Goal: Task Accomplishment & Management: Manage account settings

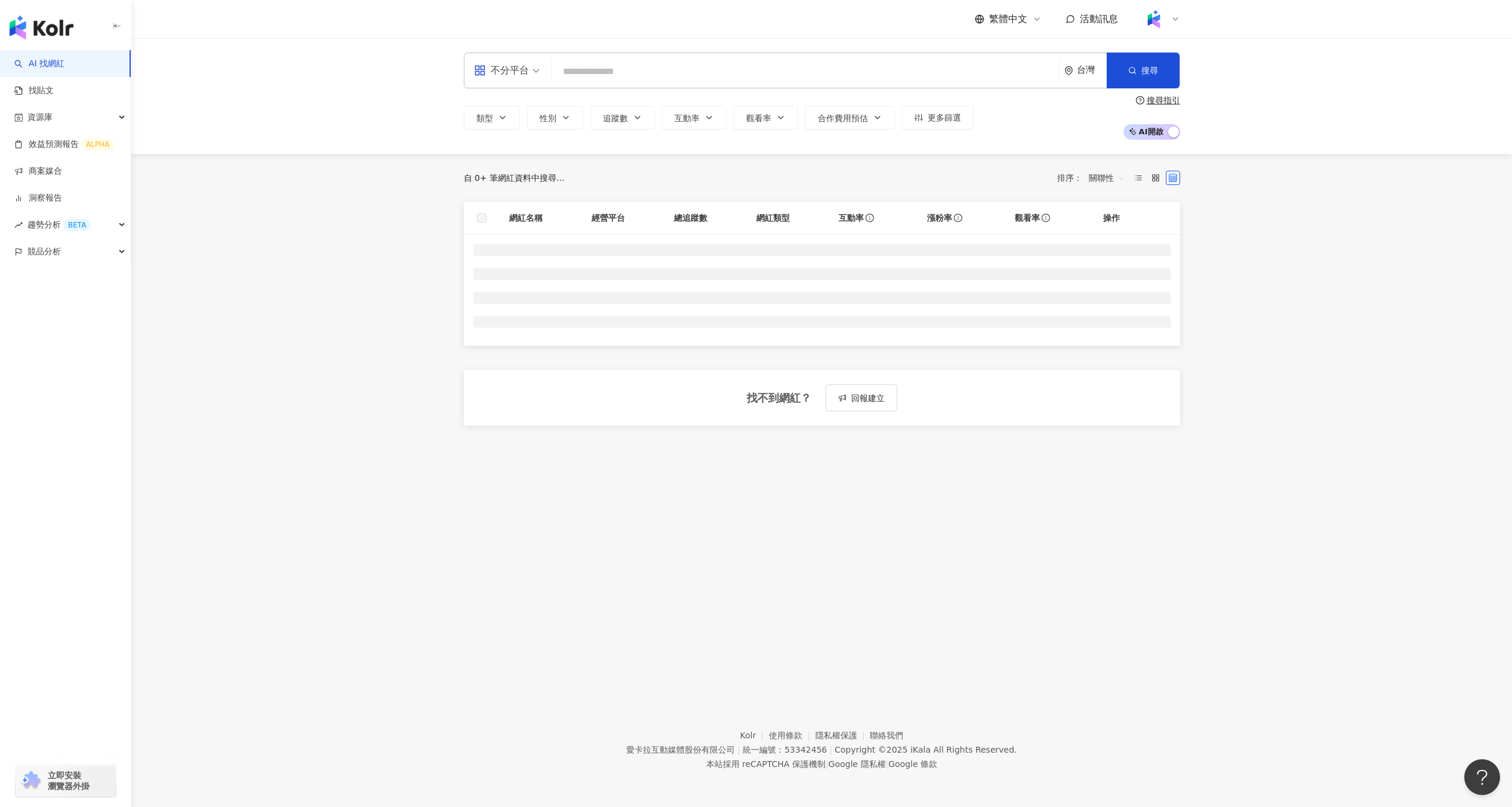
click at [1163, 18] on img at bounding box center [1154, 19] width 23 height 23
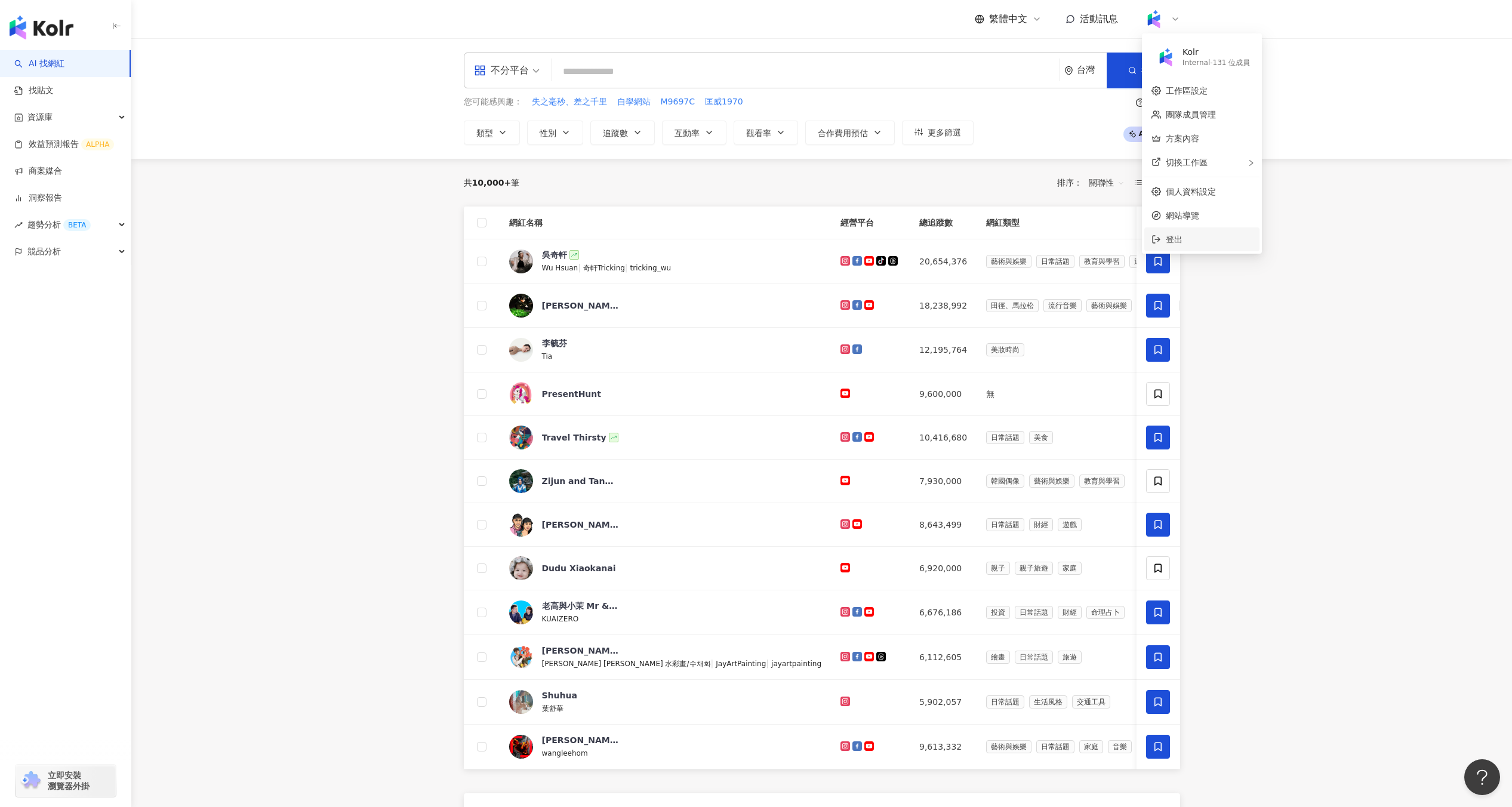
click at [1198, 239] on span "登出" at bounding box center [1209, 239] width 87 height 13
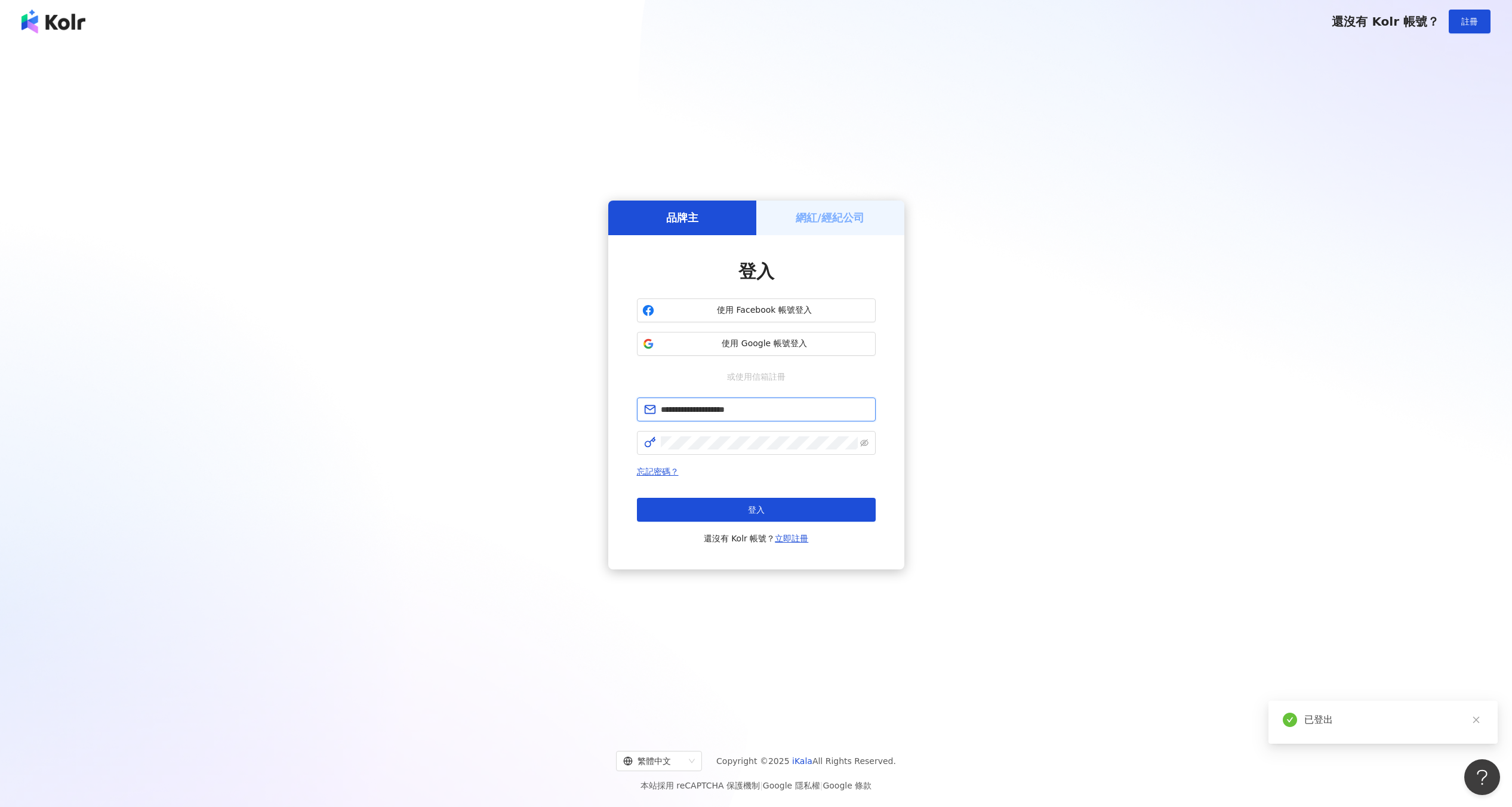
click at [753, 404] on input "**********" at bounding box center [764, 409] width 207 height 13
type input "**********"
click at [733, 511] on button "登入" at bounding box center [756, 510] width 239 height 24
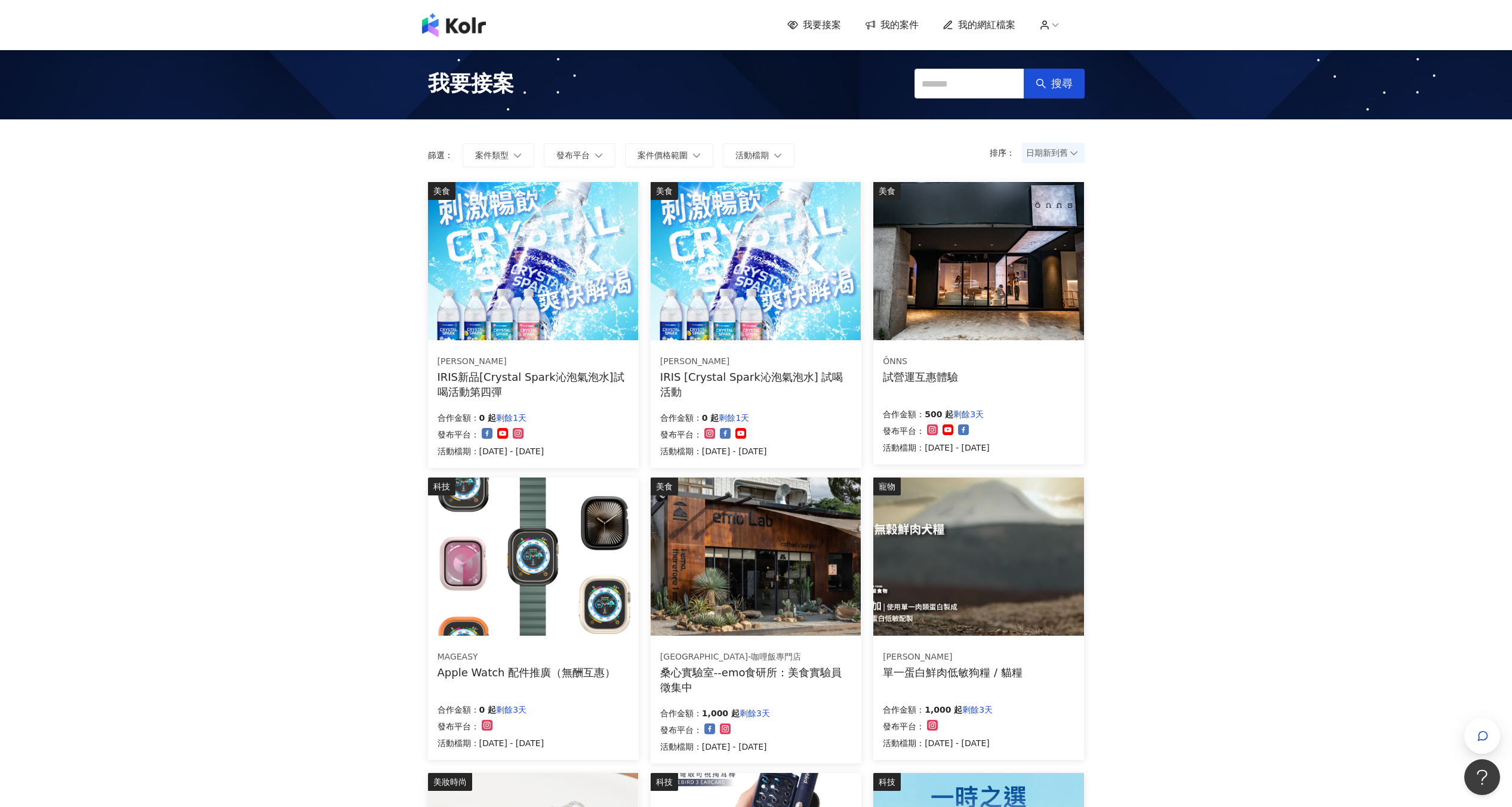
click at [1055, 15] on div "我要接案 我的案件 我的網紅檔案" at bounding box center [756, 25] width 680 height 24
click at [1053, 21] on icon at bounding box center [1055, 25] width 11 height 11
click at [1067, 44] on link "帳戶設定" at bounding box center [1084, 47] width 33 height 9
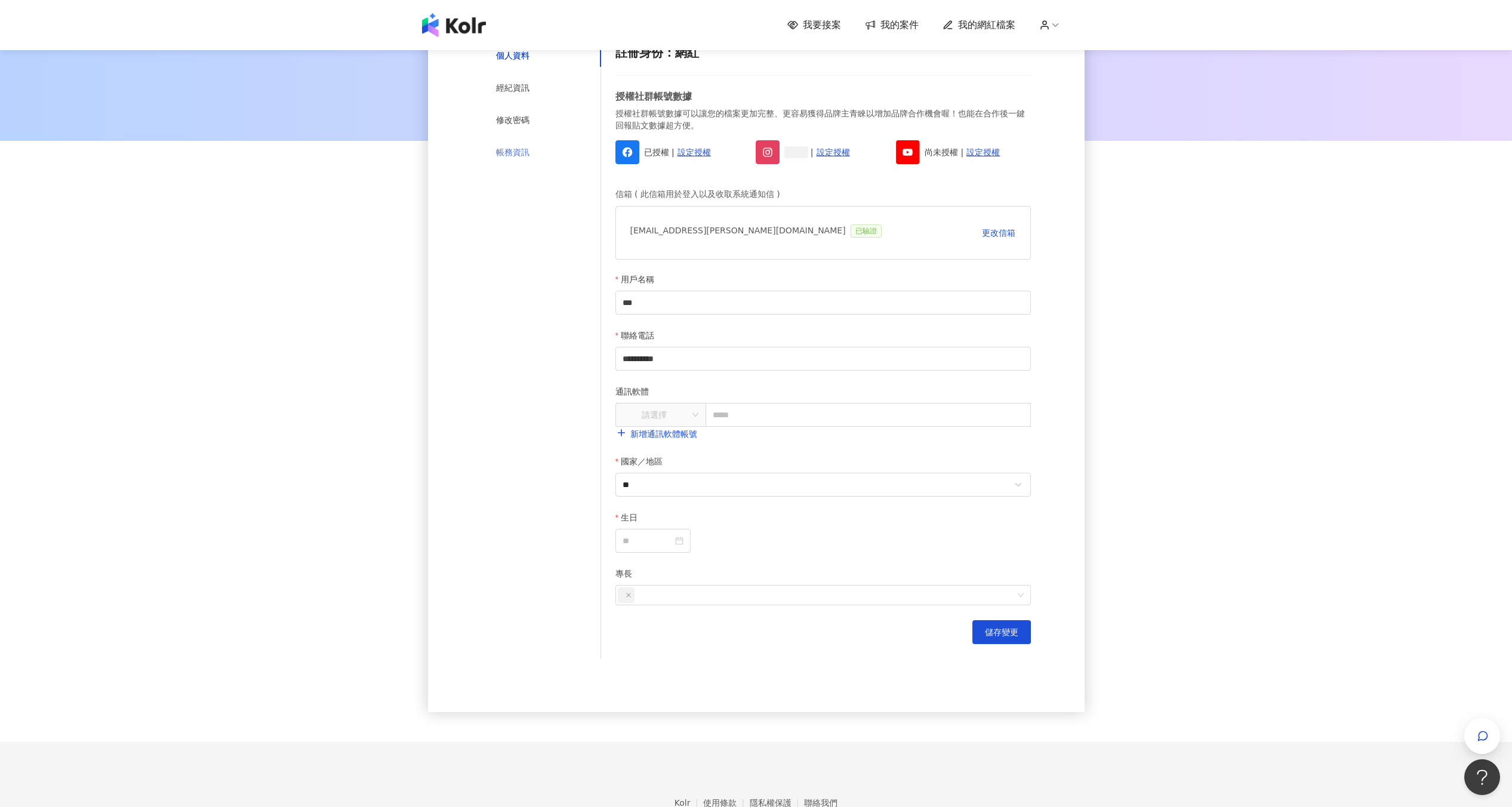
click at [557, 143] on div "帳務資訊" at bounding box center [541, 152] width 119 height 23
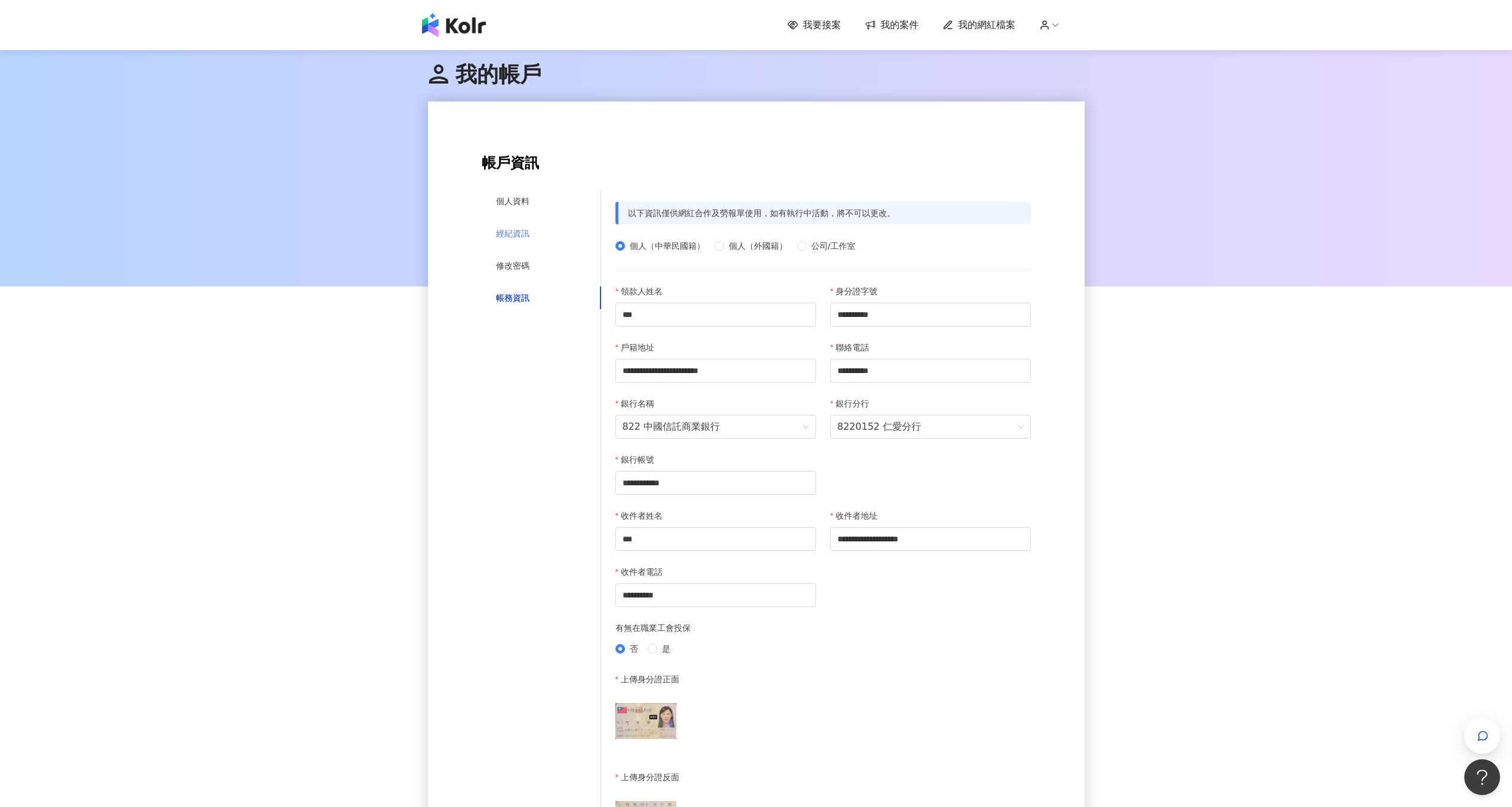
click at [532, 236] on div "經紀資訊" at bounding box center [541, 233] width 119 height 23
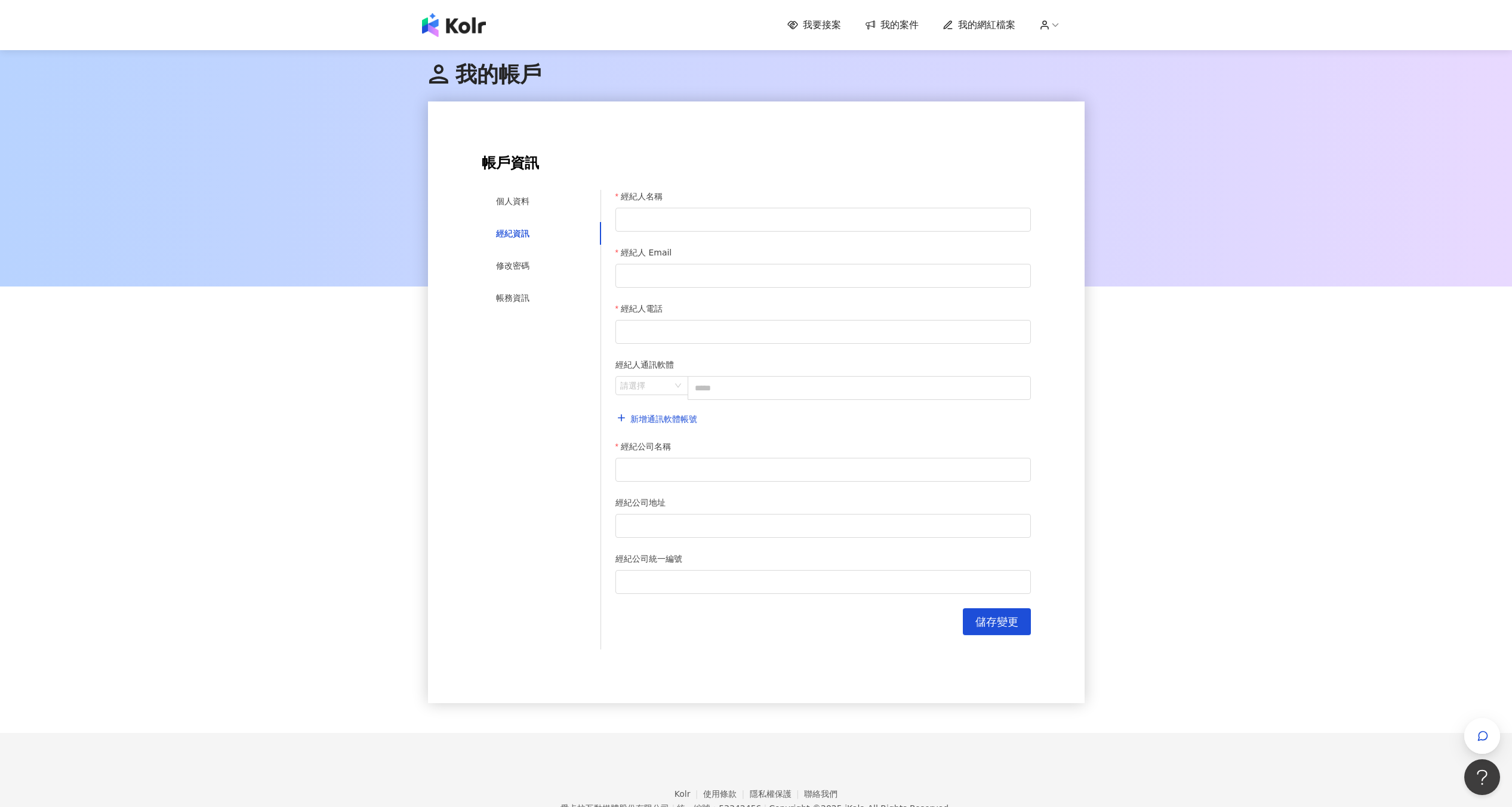
click at [533, 215] on div "個人資料 經紀資訊 修改密碼 帳務資訊" at bounding box center [541, 402] width 119 height 424
click at [531, 204] on div "個人資料" at bounding box center [541, 201] width 119 height 23
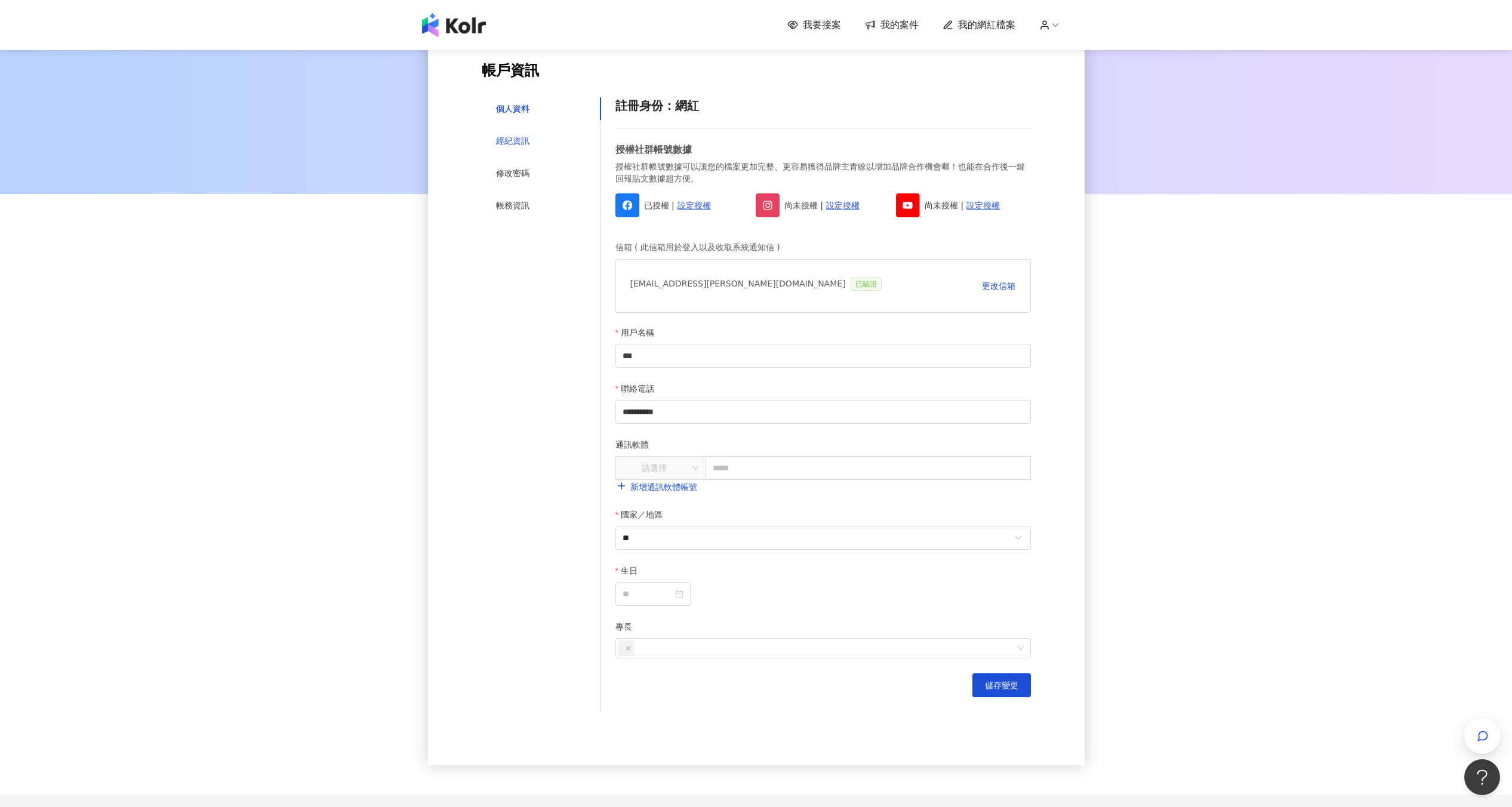
click at [529, 134] on div "經紀資訊" at bounding box center [513, 141] width 33 height 13
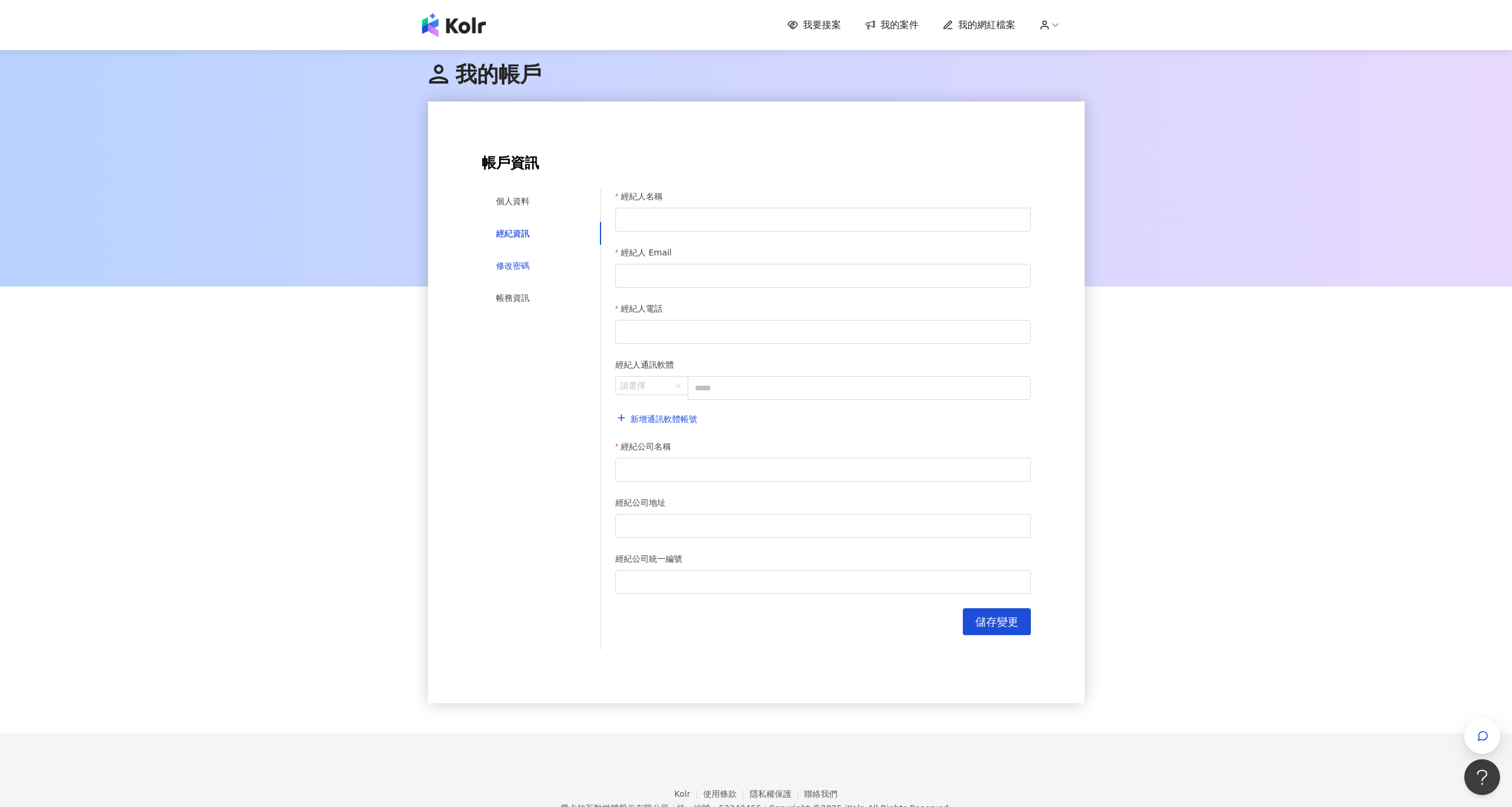
click at [524, 259] on div "修改密碼" at bounding box center [513, 266] width 33 height 13
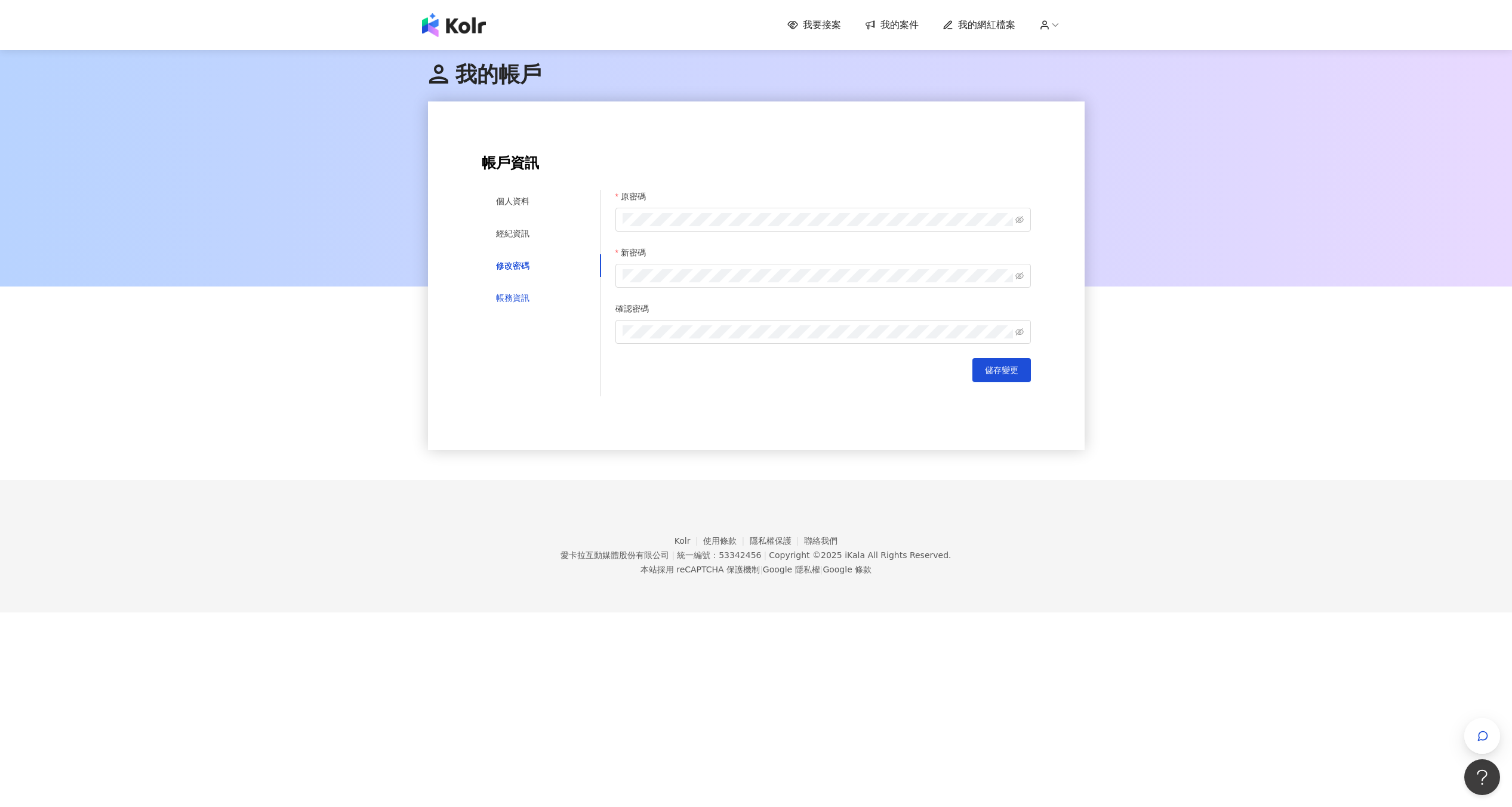
click at [520, 302] on div "帳務資訊" at bounding box center [513, 298] width 33 height 13
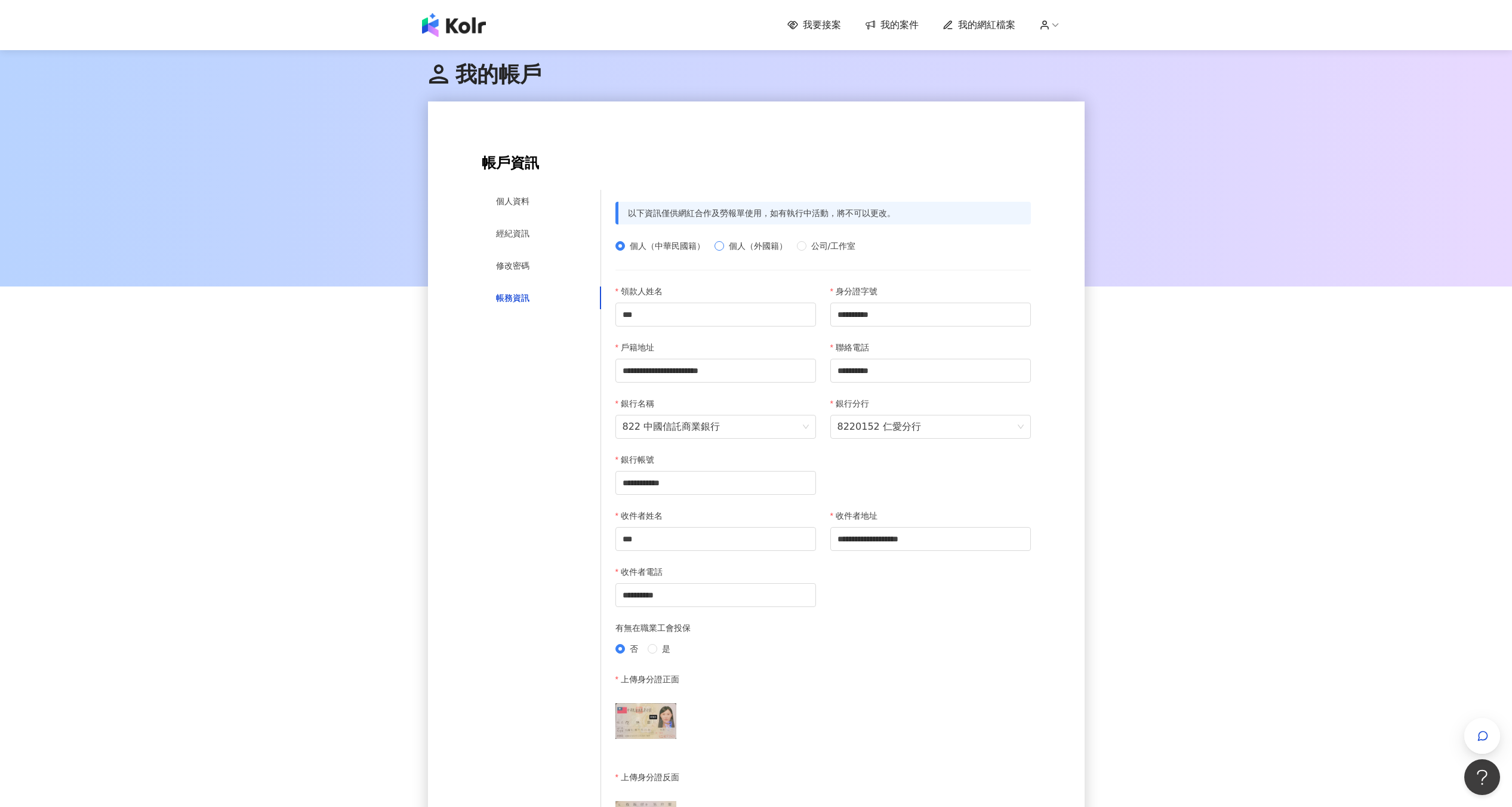
click at [726, 246] on span "個人（外國籍）" at bounding box center [758, 246] width 68 height 13
click at [664, 254] on div "個人（中華民國籍） 個人（外國籍） 公司/工作室" at bounding box center [823, 246] width 415 height 19
click at [664, 248] on span "個人（中華民國籍）" at bounding box center [667, 246] width 85 height 13
click at [734, 244] on span "個人（外國籍）" at bounding box center [758, 246] width 68 height 13
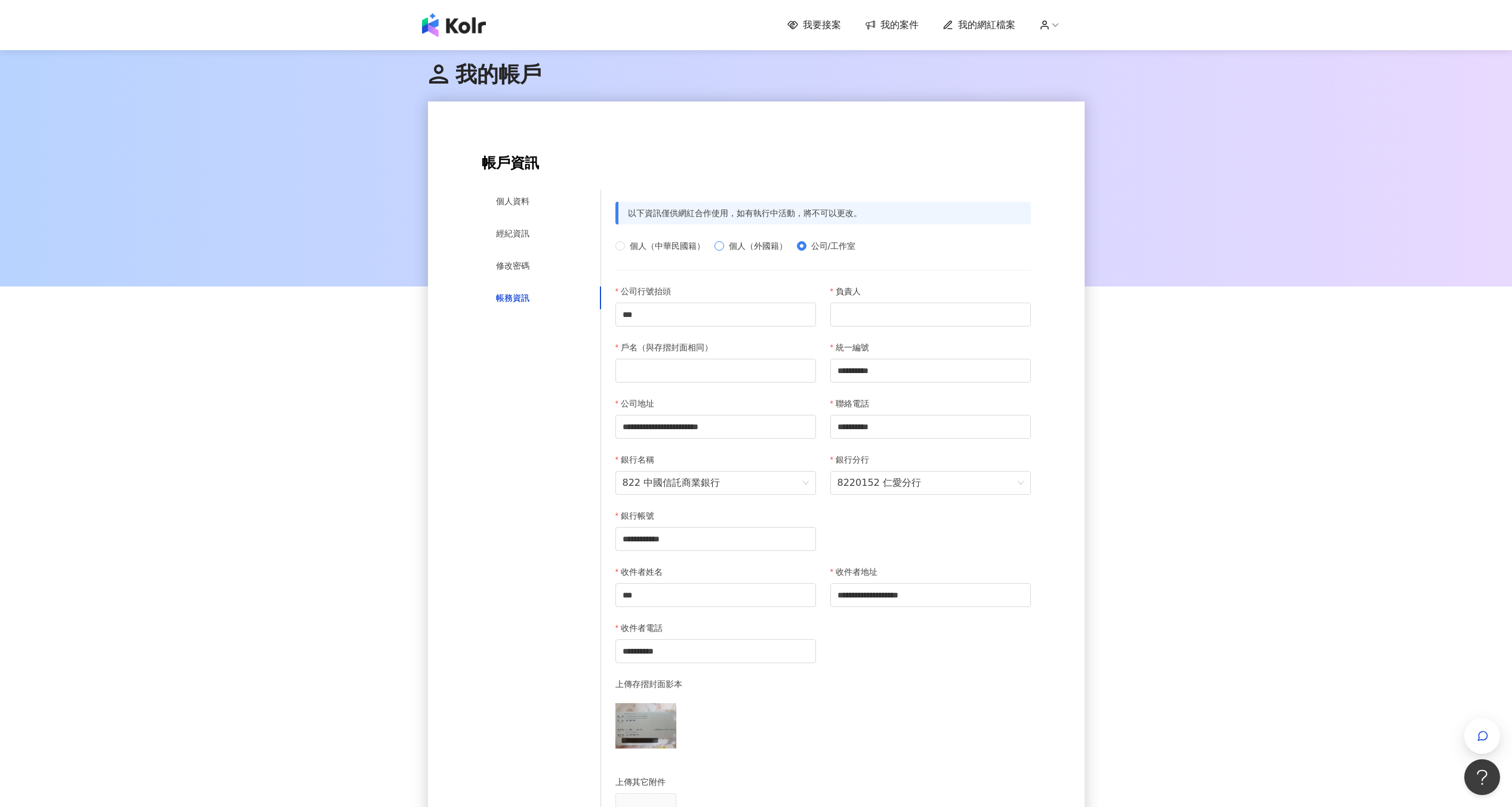
click at [748, 251] on span "個人（外國籍）" at bounding box center [758, 246] width 68 height 13
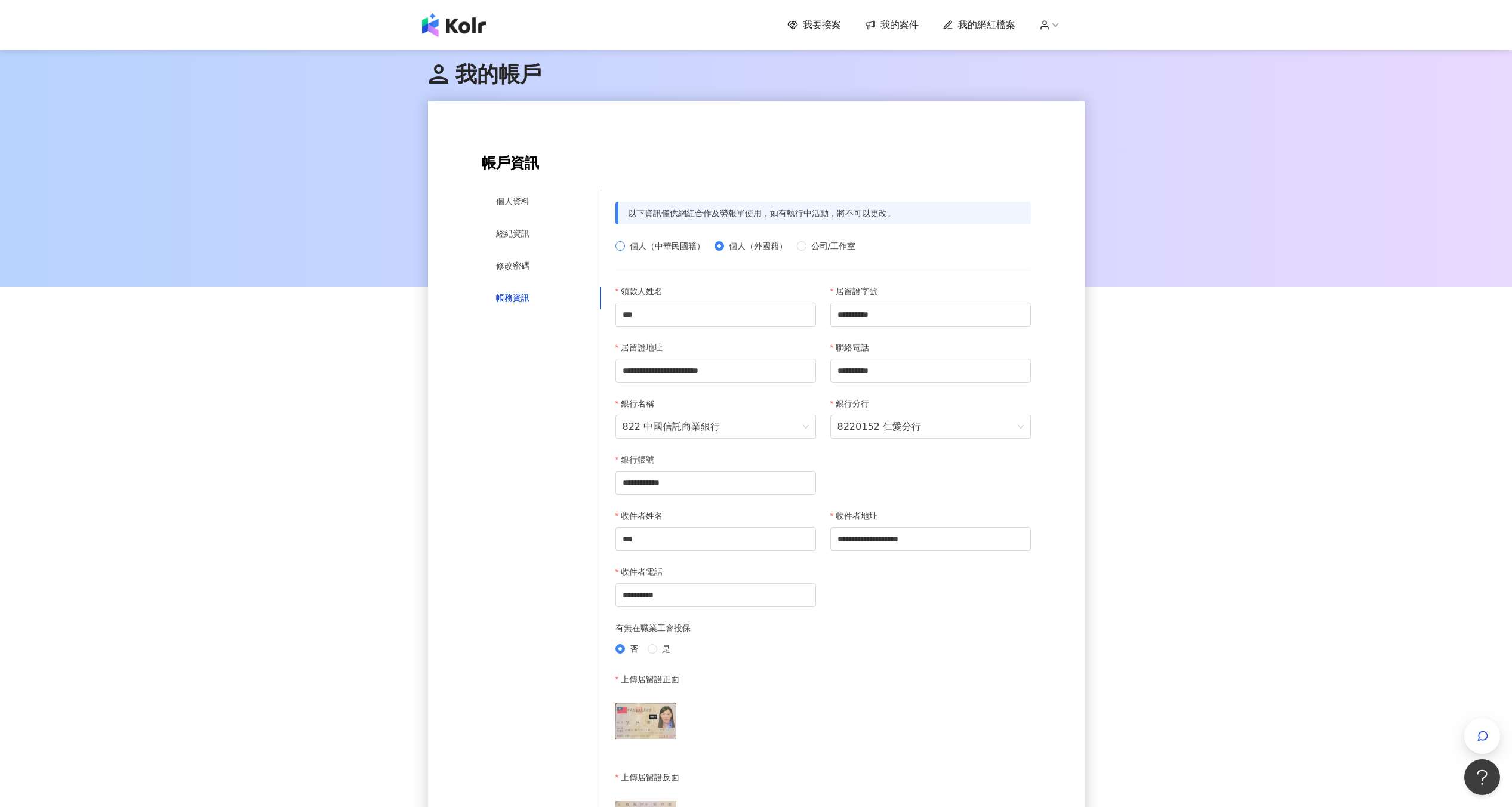
click at [654, 250] on span "個人（中華民國籍）" at bounding box center [667, 246] width 85 height 13
click at [512, 206] on div "個人資料" at bounding box center [513, 201] width 33 height 13
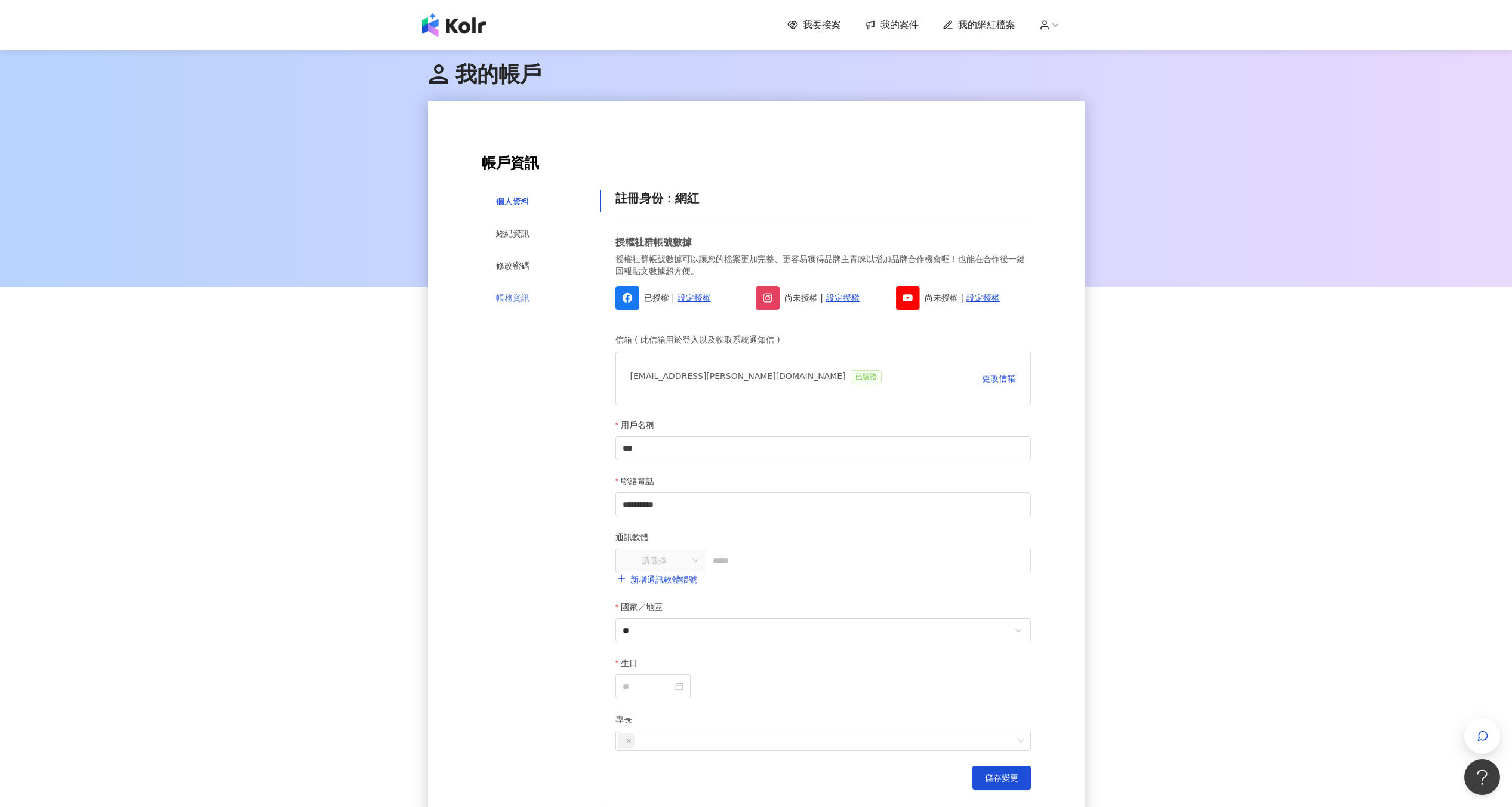
click at [554, 296] on div "帳務資訊" at bounding box center [541, 297] width 119 height 23
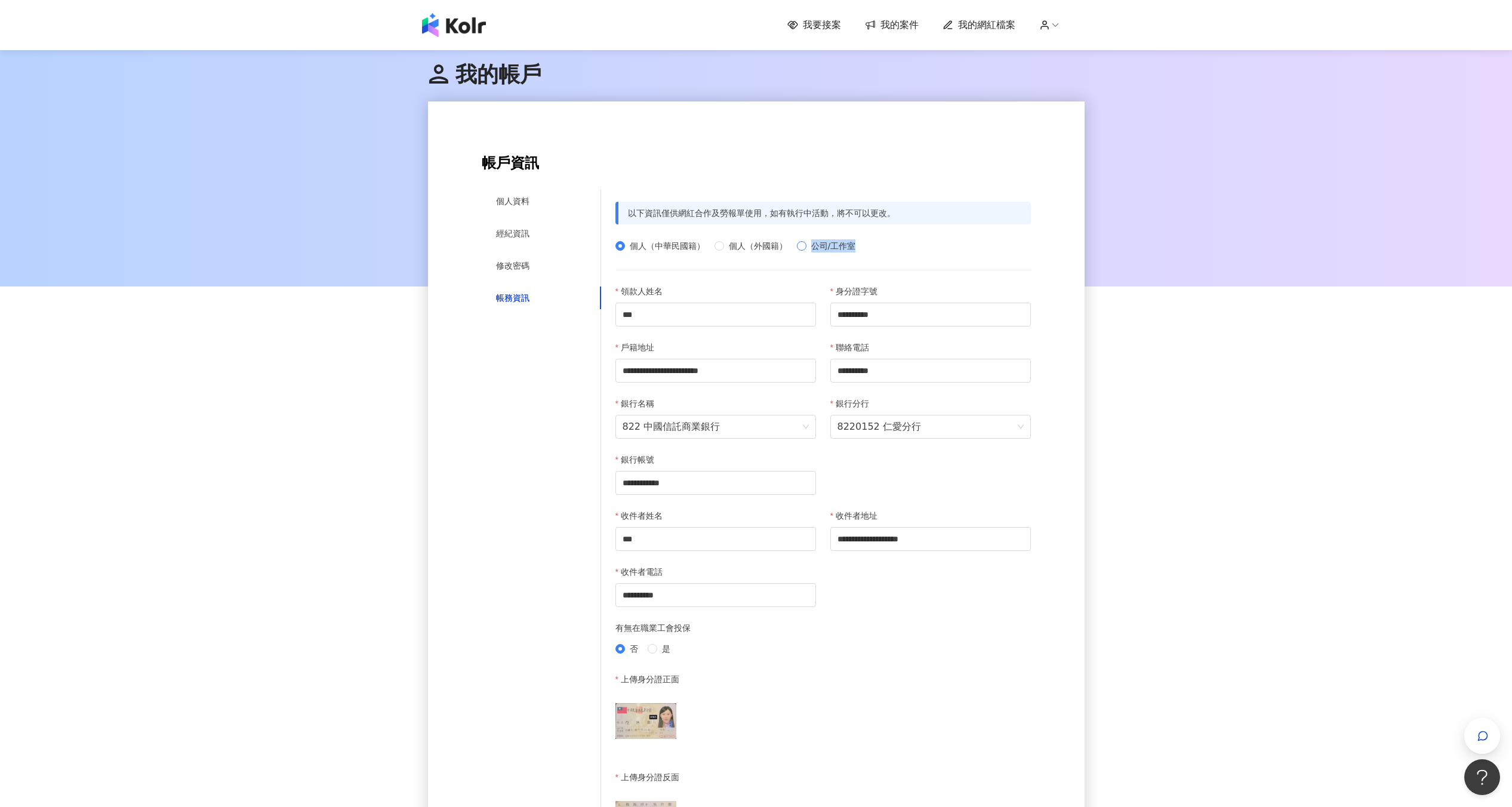
drag, startPoint x: 863, startPoint y: 248, endPoint x: 815, endPoint y: 248, distance: 48.0
click at [815, 248] on div "個人（中華民國籍） 個人（外國籍） 公司/工作室" at bounding box center [740, 246] width 250 height 13
copy span "公司/工作室"
